Goal: Information Seeking & Learning: Find specific fact

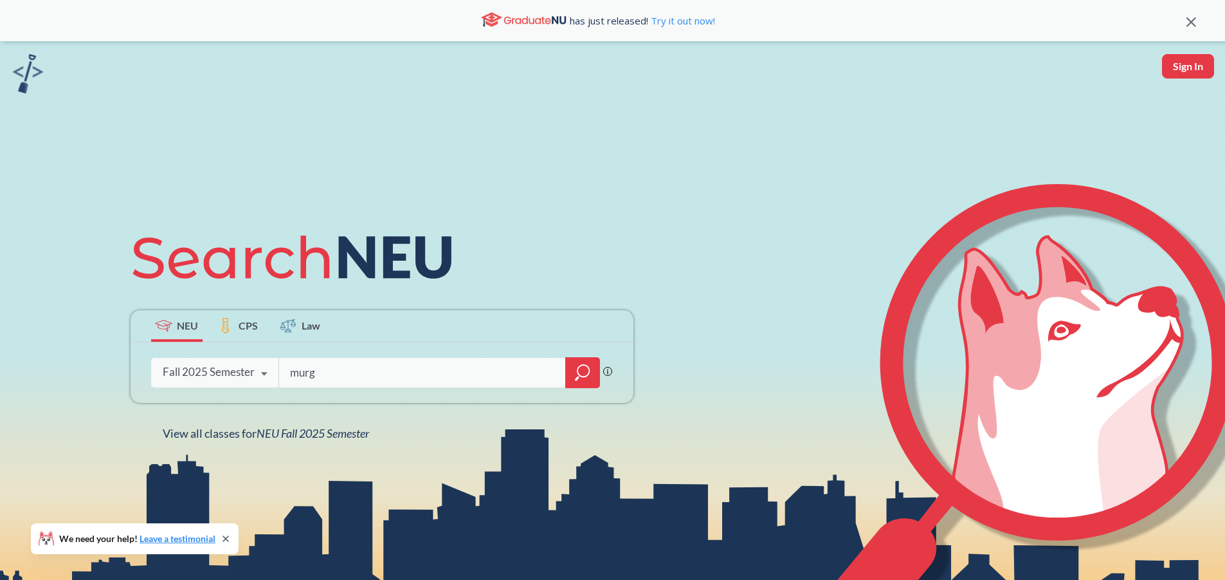
type input "[PERSON_NAME]"
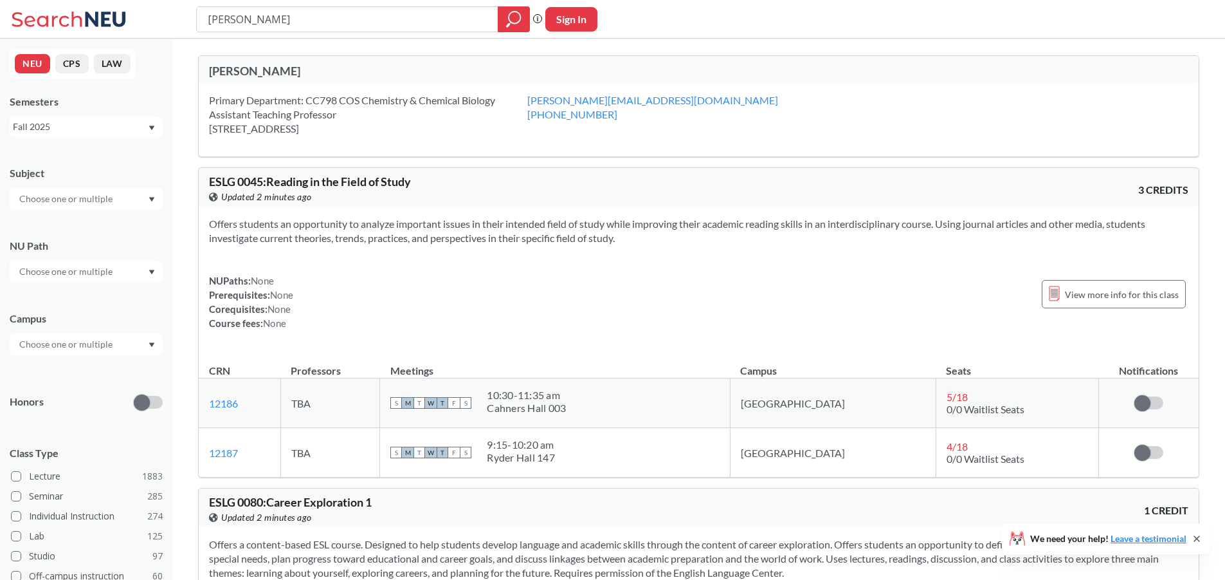
click at [274, 77] on div "[PERSON_NAME]" at bounding box center [454, 71] width 490 height 14
click at [274, 72] on div "[PERSON_NAME]" at bounding box center [454, 71] width 490 height 14
click at [264, 22] on input "[PERSON_NAME]" at bounding box center [347, 19] width 282 height 22
type input "[PERSON_NAME] chemistry"
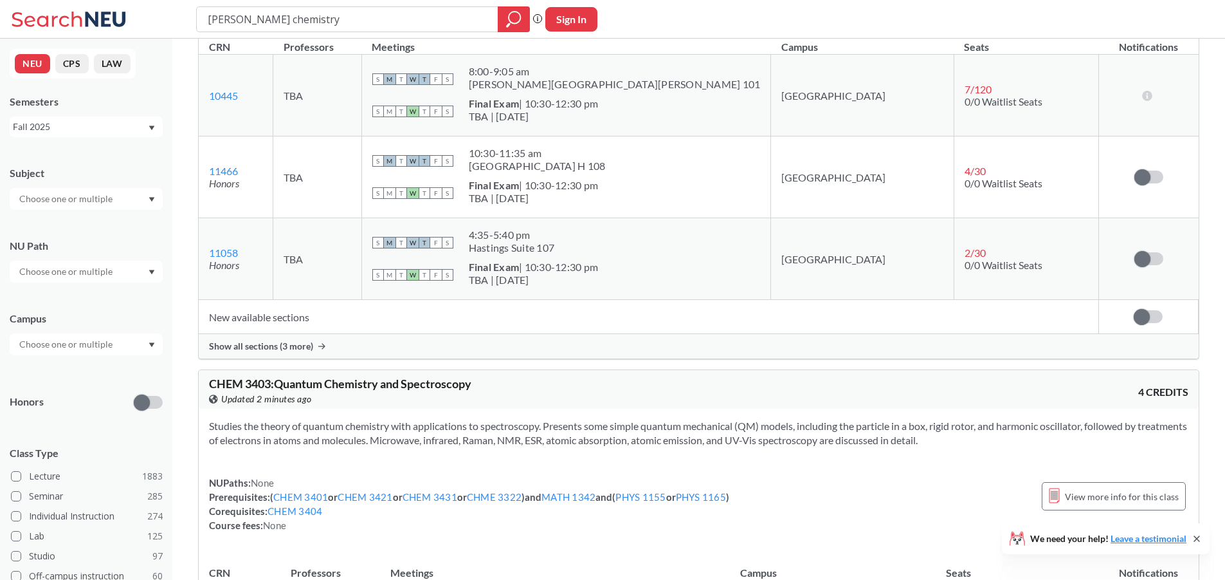
scroll to position [6561, 0]
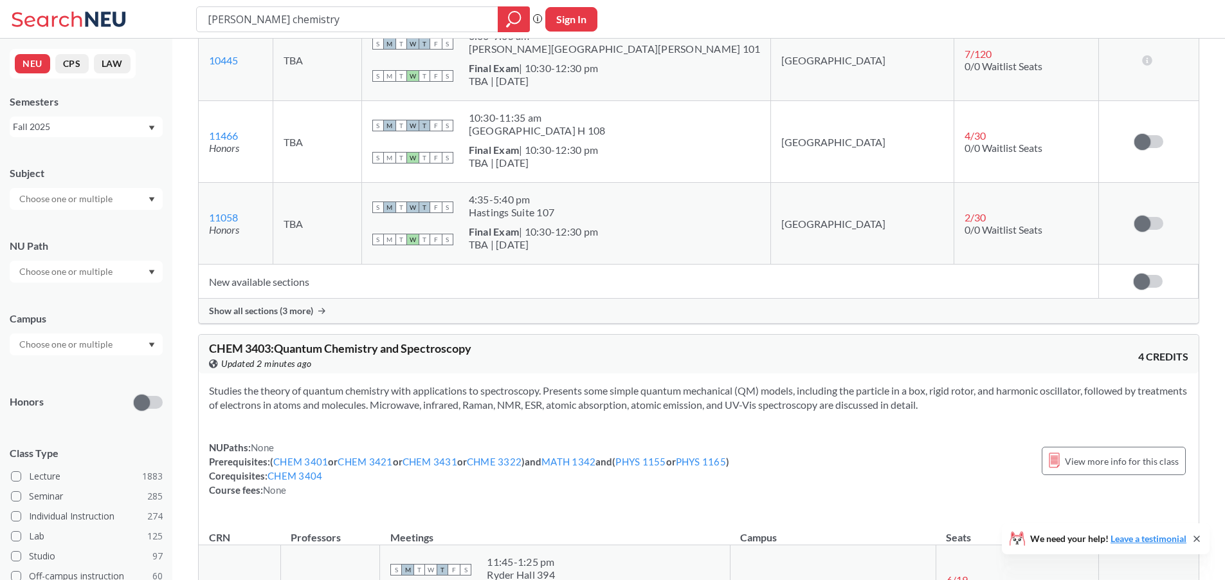
click at [280, 316] on span "Show all sections (3 more)" at bounding box center [261, 311] width 104 height 12
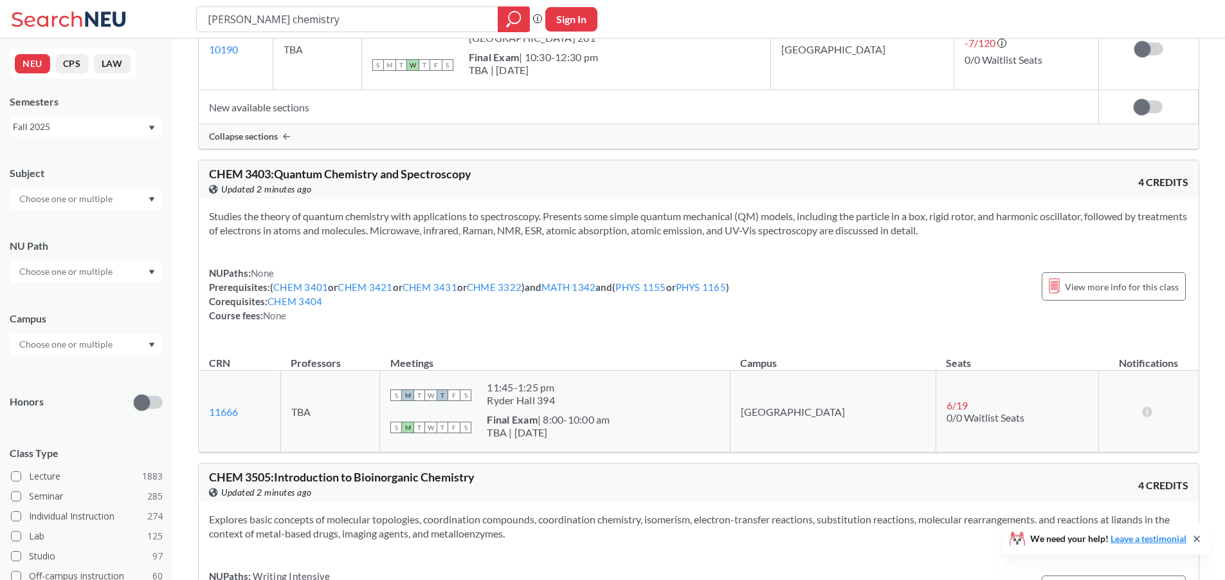
scroll to position [7012, 0]
